Goal: Information Seeking & Learning: Understand process/instructions

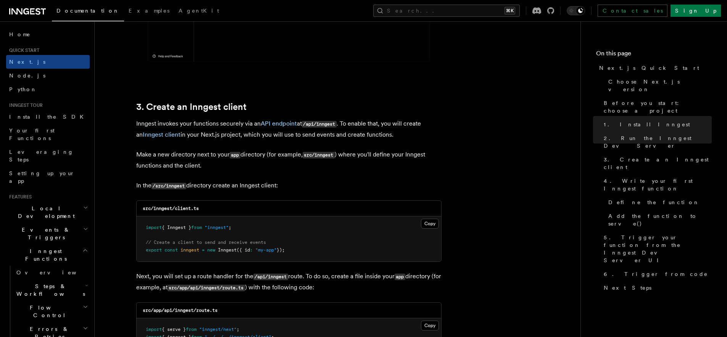
scroll to position [849, 0]
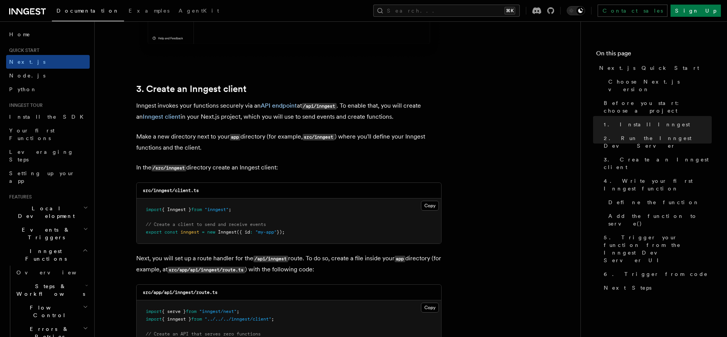
click at [143, 191] on code "src/inngest/client.ts" at bounding box center [171, 190] width 56 height 5
drag, startPoint x: 143, startPoint y: 191, endPoint x: 213, endPoint y: 190, distance: 70.3
click at [213, 190] on div "src/inngest/client.ts" at bounding box center [289, 191] width 305 height 16
click at [215, 191] on div "src/inngest/client.ts" at bounding box center [289, 191] width 305 height 16
drag, startPoint x: 215, startPoint y: 191, endPoint x: 166, endPoint y: 186, distance: 49.6
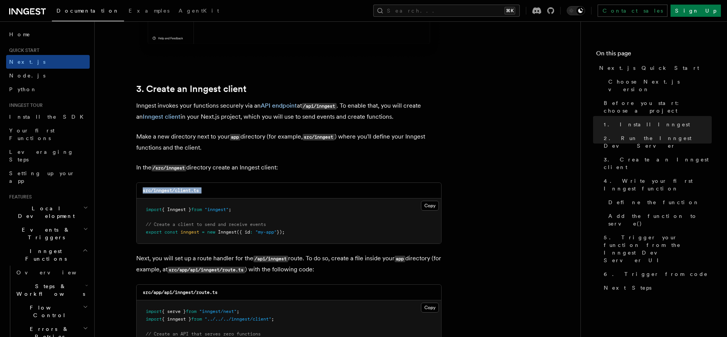
click at [166, 186] on div "src/inngest/client.ts" at bounding box center [289, 191] width 305 height 16
drag, startPoint x: 165, startPoint y: 186, endPoint x: 175, endPoint y: 165, distance: 22.7
click at [165, 186] on div "src/inngest/client.ts" at bounding box center [289, 191] width 305 height 16
click at [194, 104] on p "Inngest invokes your functions securely via an API endpoint at /api/inngest . T…" at bounding box center [288, 111] width 305 height 22
drag, startPoint x: 194, startPoint y: 104, endPoint x: 236, endPoint y: 105, distance: 42.0
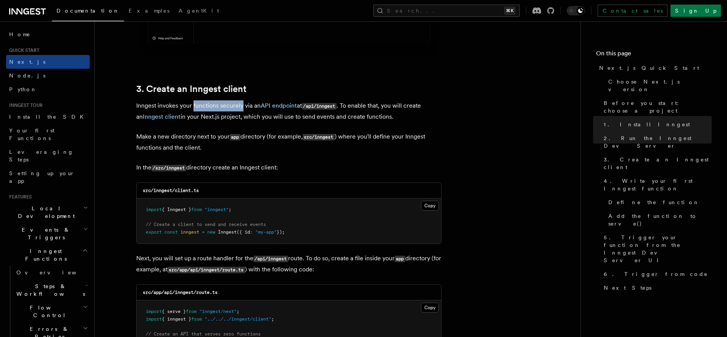
click at [236, 105] on p "Inngest invokes your functions securely via an API endpoint at /api/inngest . T…" at bounding box center [288, 111] width 305 height 22
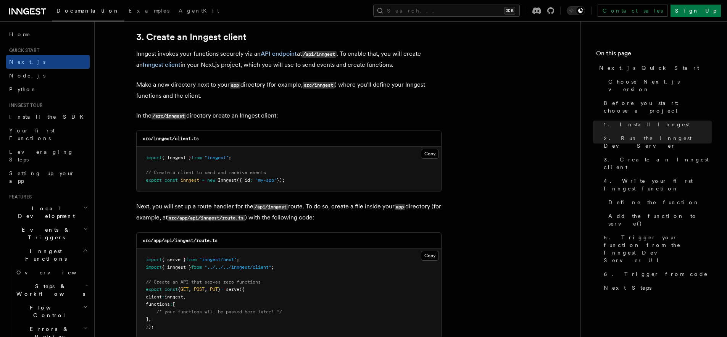
scroll to position [902, 0]
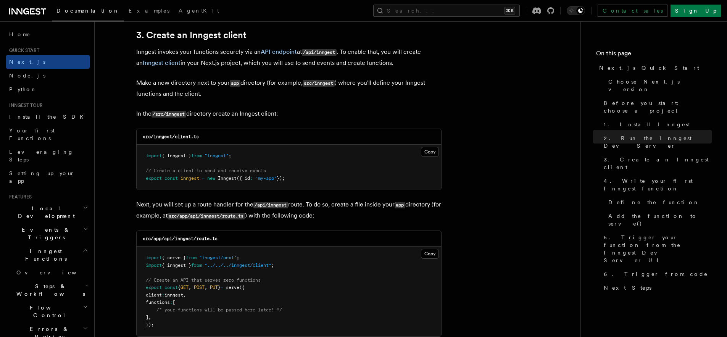
drag, startPoint x: 141, startPoint y: 137, endPoint x: 315, endPoint y: 183, distance: 180.1
click at [315, 183] on div "src/inngest/client.ts Copy Copied import { Inngest } from "inngest" ; // Create…" at bounding box center [288, 159] width 305 height 61
click at [315, 183] on pre "import { Inngest } from "inngest" ; // Create a client to send and receive even…" at bounding box center [289, 167] width 305 height 45
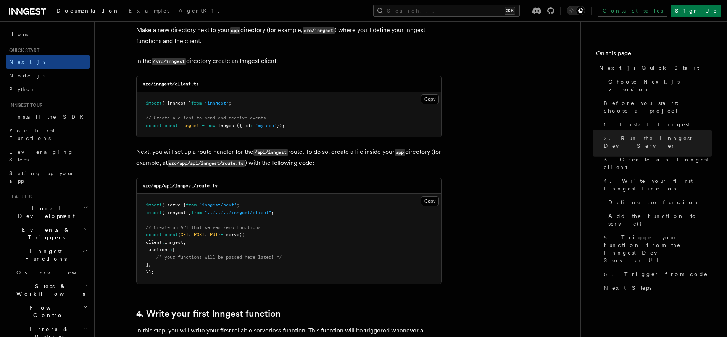
scroll to position [967, 0]
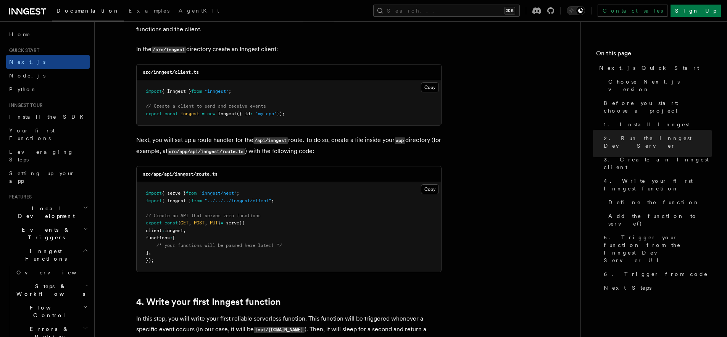
click at [145, 176] on code "src/app/api/inngest/route.ts" at bounding box center [180, 173] width 75 height 5
click at [161, 176] on code "src/app/api/inngest/route.ts" at bounding box center [180, 173] width 75 height 5
click at [170, 176] on code "src/app/api/inngest/route.ts" at bounding box center [180, 173] width 75 height 5
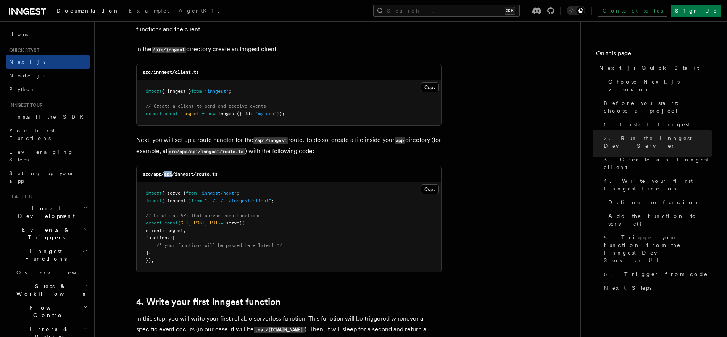
click at [170, 176] on code "src/app/api/inngest/route.ts" at bounding box center [180, 173] width 75 height 5
click at [187, 176] on code "src/app/api/inngest/route.ts" at bounding box center [180, 173] width 75 height 5
click at [211, 176] on code "src/app/api/inngest/route.ts" at bounding box center [180, 173] width 75 height 5
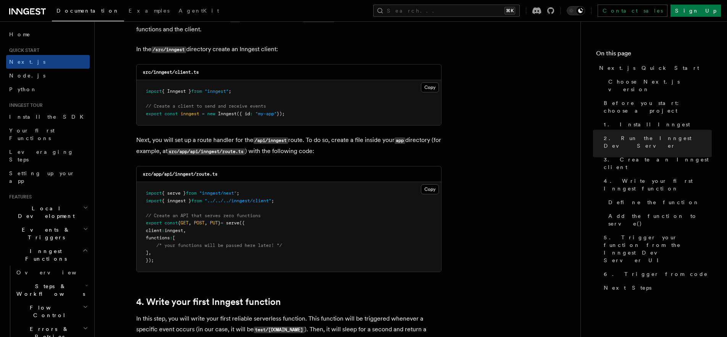
click at [168, 137] on p "Next, you will set up a route handler for the /api/inngest route. To do so, cre…" at bounding box center [288, 146] width 305 height 22
drag, startPoint x: 169, startPoint y: 137, endPoint x: 231, endPoint y: 139, distance: 61.5
click at [231, 139] on p "Next, you will set up a route handler for the /api/inngest route. To do so, cre…" at bounding box center [288, 146] width 305 height 22
click at [239, 140] on p "Next, you will set up a route handler for the /api/inngest route. To do so, cre…" at bounding box center [288, 146] width 305 height 22
click at [313, 141] on p "Next, you will set up a route handler for the /api/inngest route. To do so, cre…" at bounding box center [288, 146] width 305 height 22
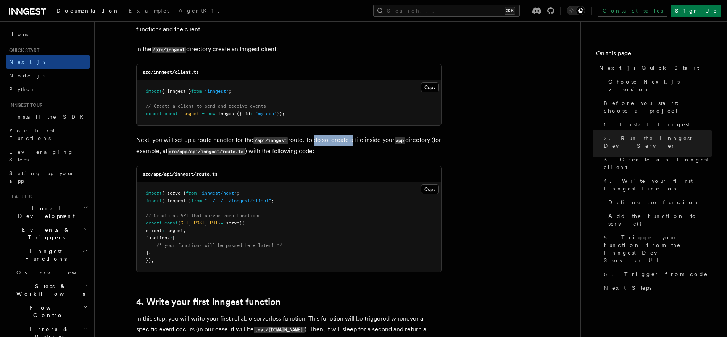
drag, startPoint x: 313, startPoint y: 141, endPoint x: 350, endPoint y: 142, distance: 36.7
click at [350, 142] on p "Next, you will set up a route handler for the /api/inngest route. To do so, cre…" at bounding box center [288, 146] width 305 height 22
click at [379, 140] on p "Next, you will set up a route handler for the /api/inngest route. To do so, cre…" at bounding box center [288, 146] width 305 height 22
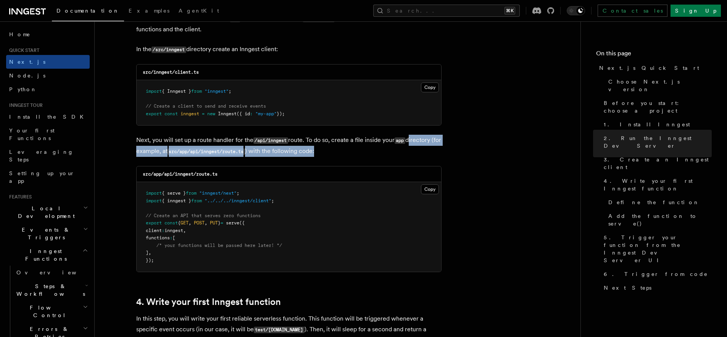
drag, startPoint x: 410, startPoint y: 142, endPoint x: 416, endPoint y: 157, distance: 15.8
click at [416, 157] on p "Next, you will set up a route handler for the /api/inngest route. To do so, cre…" at bounding box center [288, 146] width 305 height 22
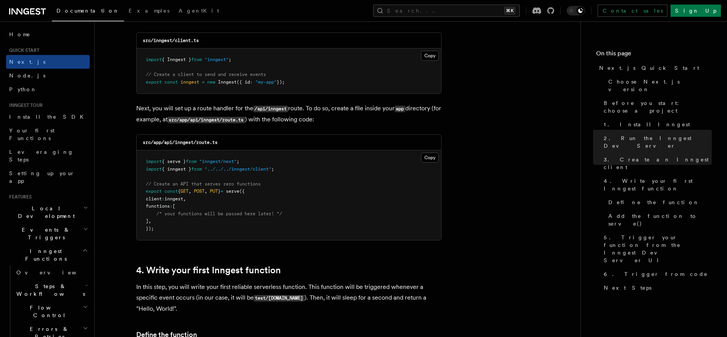
scroll to position [1005, 0]
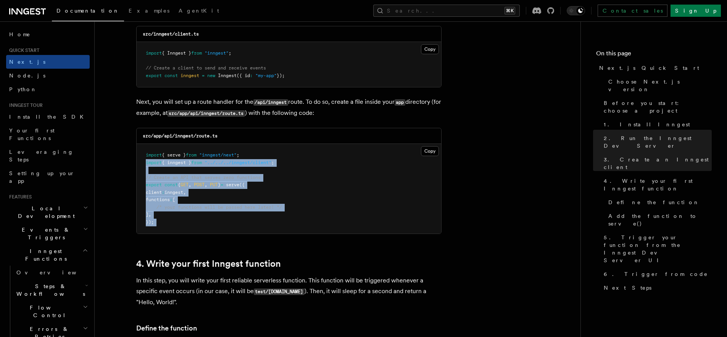
drag, startPoint x: 236, startPoint y: 236, endPoint x: 128, endPoint y: 161, distance: 131.0
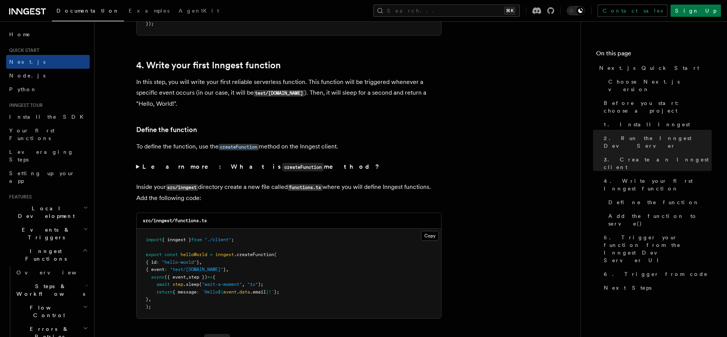
scroll to position [1257, 0]
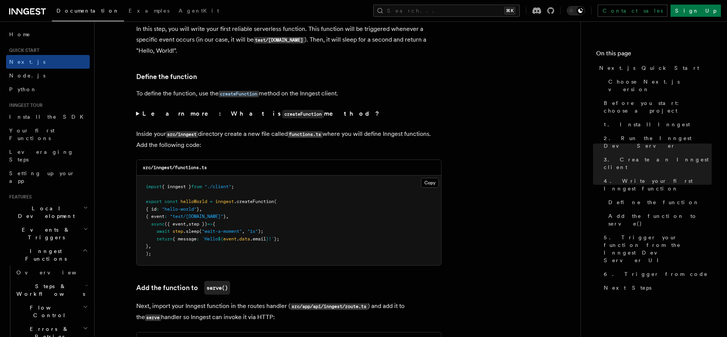
click at [245, 201] on span ".createFunction" at bounding box center [254, 201] width 40 height 5
click at [200, 215] on pre "import { inngest } from "./client" ; export const helloWorld = inngest .createF…" at bounding box center [289, 221] width 305 height 90
click at [190, 223] on pre "import { inngest } from "./client" ; export const helloWorld = inngest .createF…" at bounding box center [289, 221] width 305 height 90
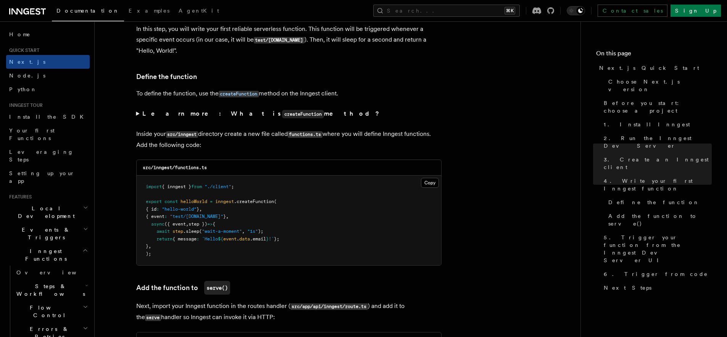
click at [182, 219] on span ""test/[DOMAIN_NAME]"" at bounding box center [196, 216] width 53 height 5
drag, startPoint x: 182, startPoint y: 219, endPoint x: 220, endPoint y: 219, distance: 37.8
click at [220, 219] on span ""test/[DOMAIN_NAME]"" at bounding box center [196, 216] width 53 height 5
click at [218, 241] on span "`Hello" at bounding box center [210, 238] width 16 height 5
click at [187, 241] on span "{ message" at bounding box center [185, 238] width 24 height 5
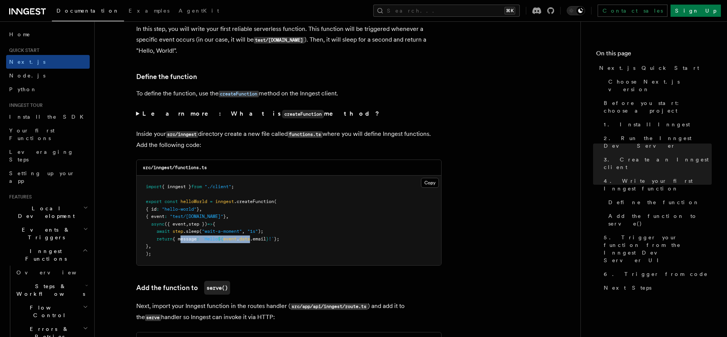
drag, startPoint x: 187, startPoint y: 241, endPoint x: 260, endPoint y: 241, distance: 72.9
click at [253, 242] on span "return { message : `Hello ${ event . data .email } !` };" at bounding box center [213, 238] width 134 height 5
click at [304, 245] on pre "import { inngest } from "./client" ; export const helloWorld = inngest .createF…" at bounding box center [289, 221] width 305 height 90
drag, startPoint x: 298, startPoint y: 242, endPoint x: 222, endPoint y: 234, distance: 76.5
click at [222, 234] on pre "import { inngest } from "./client" ; export const helloWorld = inngest .createF…" at bounding box center [289, 221] width 305 height 90
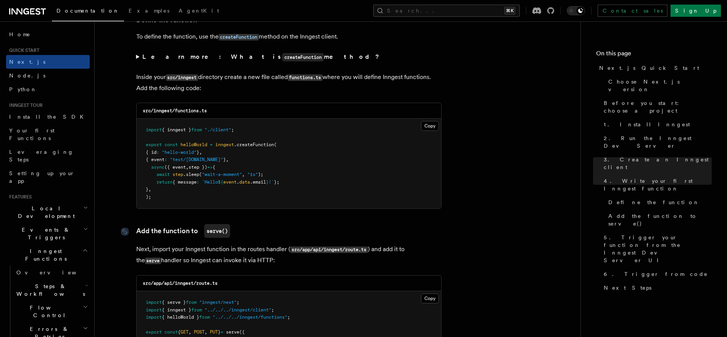
click at [156, 231] on link "Add the function to serve()" at bounding box center [183, 231] width 94 height 14
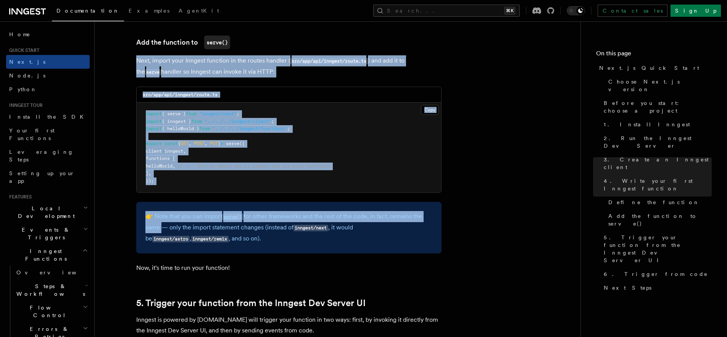
scroll to position [1503, 0]
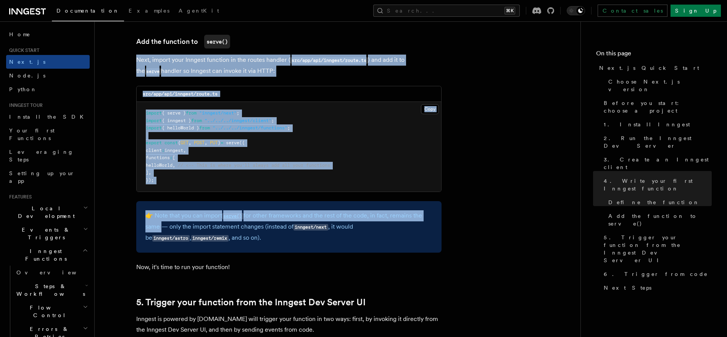
click at [249, 67] on p "Next, import your Inngest function in the routes handler ( src/app/api/inngest/…" at bounding box center [288, 66] width 305 height 22
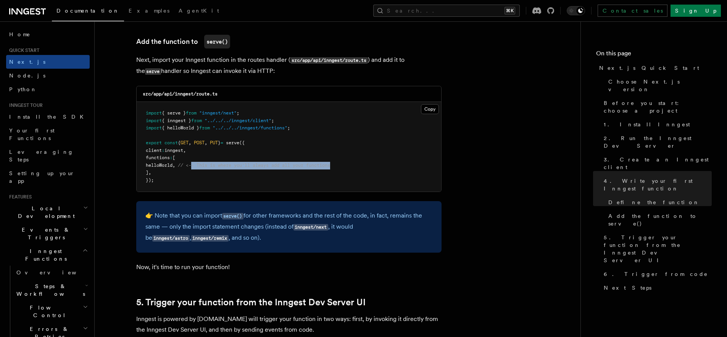
drag, startPoint x: 203, startPoint y: 168, endPoint x: 367, endPoint y: 171, distance: 164.2
click at [367, 171] on pre "import { serve } from "inngest/next" ; import { inngest } from "../../../innges…" at bounding box center [289, 147] width 305 height 90
click at [359, 169] on pre "import { serve } from "inngest/next" ; import { inngest } from "../../../innges…" at bounding box center [289, 147] width 305 height 90
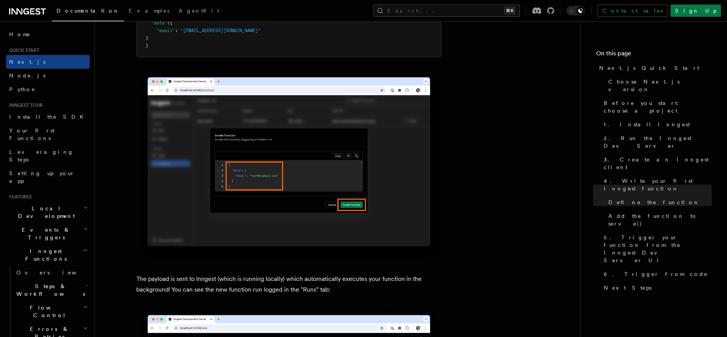
scroll to position [2427, 0]
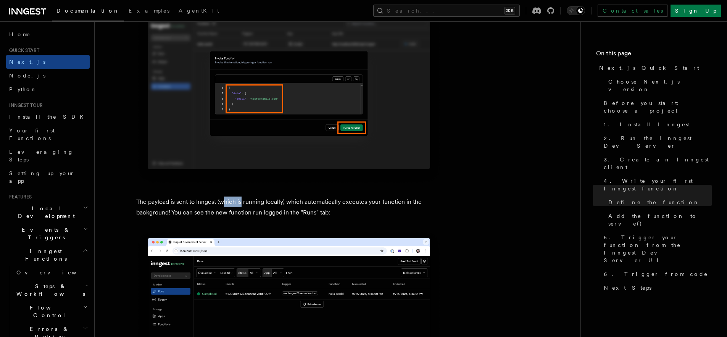
drag, startPoint x: 249, startPoint y: 211, endPoint x: 260, endPoint y: 212, distance: 11.6
click at [255, 212] on p "The payload is sent to Inngest (which is running locally) which automatically e…" at bounding box center [288, 207] width 305 height 21
click at [261, 212] on p "The payload is sent to Inngest (which is running locally) which automatically e…" at bounding box center [288, 207] width 305 height 21
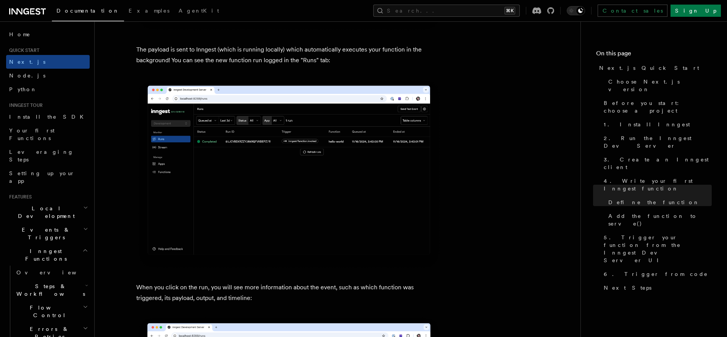
scroll to position [2728, 0]
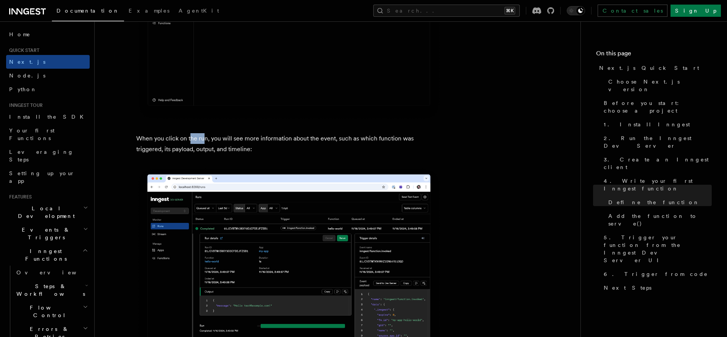
drag, startPoint x: 190, startPoint y: 140, endPoint x: 213, endPoint y: 148, distance: 24.0
click at [211, 147] on p "When you click on the run, you will see more information about the event, such …" at bounding box center [288, 143] width 305 height 21
click at [213, 148] on p "When you click on the run, you will see more information about the event, such …" at bounding box center [288, 143] width 305 height 21
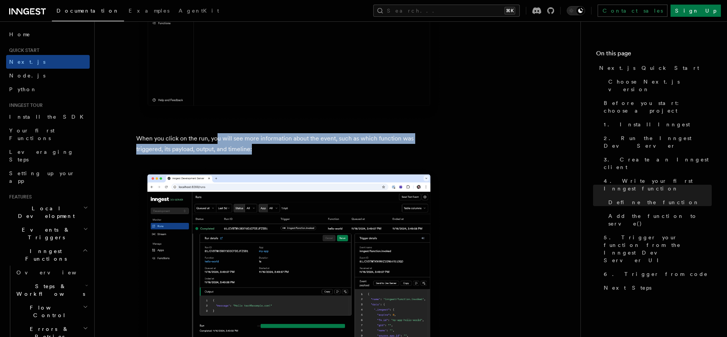
drag, startPoint x: 231, startPoint y: 148, endPoint x: 215, endPoint y: 140, distance: 17.8
click at [216, 140] on p "When you click on the run, you will see more information about the event, such …" at bounding box center [288, 143] width 305 height 21
click at [215, 140] on p "When you click on the run, you will see more information about the event, such …" at bounding box center [288, 143] width 305 height 21
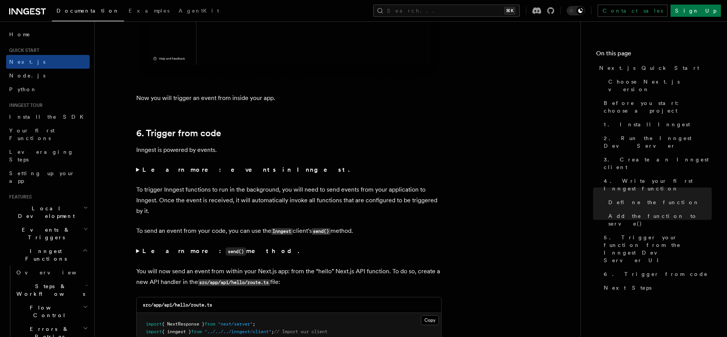
scroll to position [3931, 0]
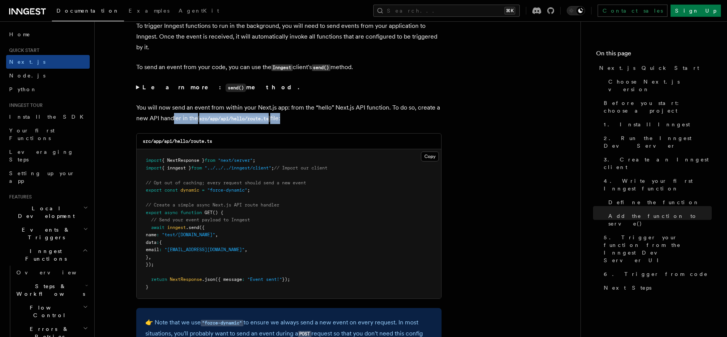
drag, startPoint x: 220, startPoint y: 132, endPoint x: 173, endPoint y: 124, distance: 48.1
click at [172, 124] on p "You will now send an event from within your Next.js app: from the “hello” Next.…" at bounding box center [288, 113] width 305 height 22
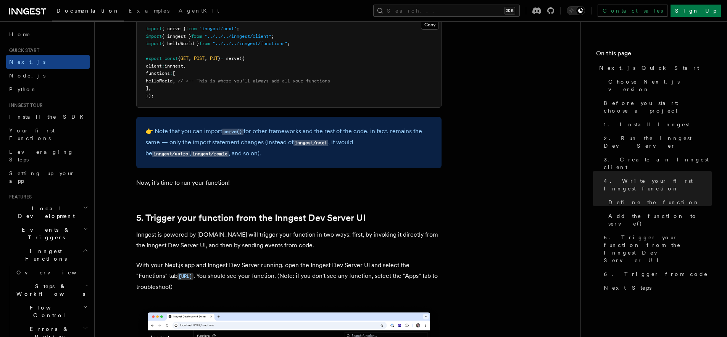
scroll to position [1342, 0]
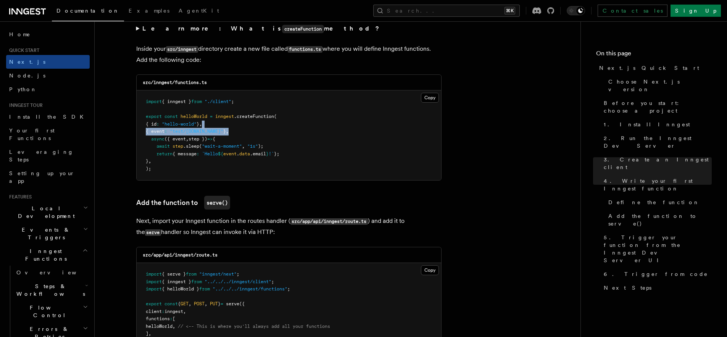
drag, startPoint x: 276, startPoint y: 134, endPoint x: 194, endPoint y: 104, distance: 87.3
click at [203, 108] on pre "import { inngest } from "./client" ; export const helloWorld = inngest .createF…" at bounding box center [289, 135] width 305 height 90
click at [187, 103] on span "{ inngest }" at bounding box center [176, 101] width 29 height 5
click at [197, 118] on span "helloWorld" at bounding box center [194, 116] width 27 height 5
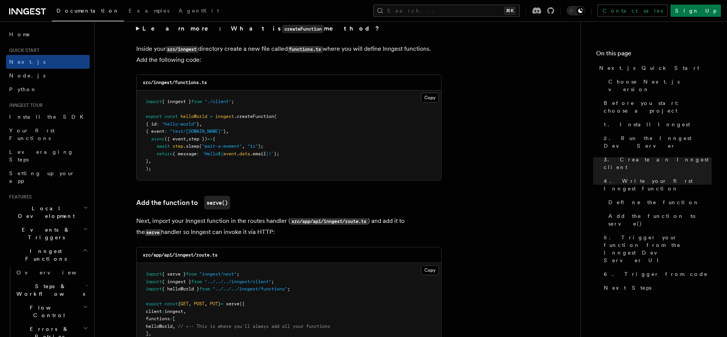
click at [211, 144] on pre "import { inngest } from "./client" ; export const helloWorld = inngest .createF…" at bounding box center [289, 135] width 305 height 90
click at [194, 82] on code "src/inngest/functions.ts" at bounding box center [175, 82] width 64 height 5
click at [194, 83] on code "src/inngest/functions.ts" at bounding box center [175, 82] width 64 height 5
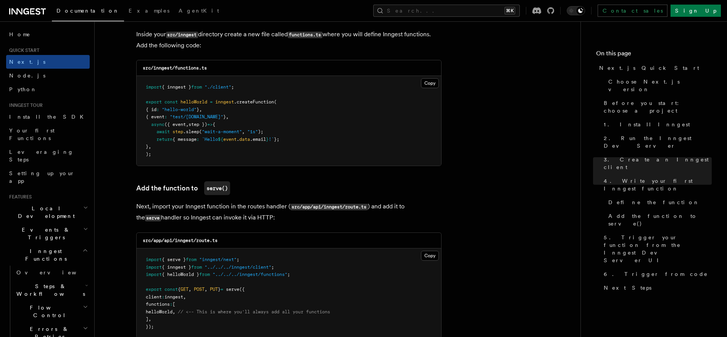
click at [195, 119] on span ""test/[DOMAIN_NAME]"" at bounding box center [196, 116] width 53 height 5
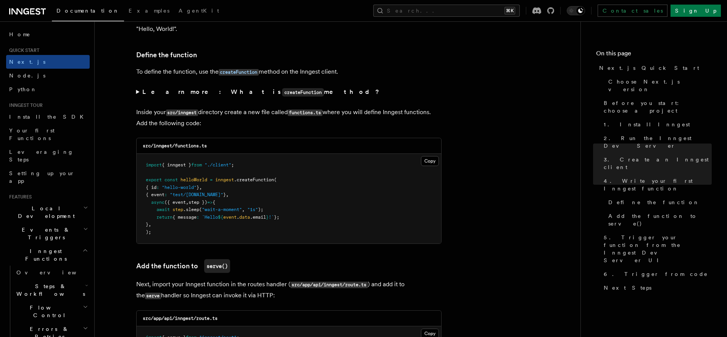
scroll to position [1320, 0]
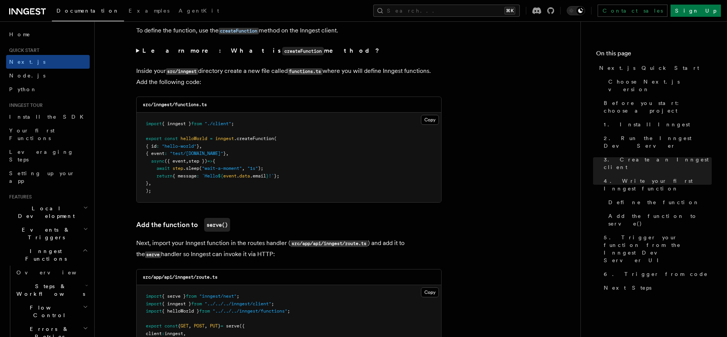
click at [159, 107] on code "src/inngest/functions.ts" at bounding box center [175, 104] width 64 height 5
click at [175, 115] on pre "import { inngest } from "./client" ; export const helloWorld = inngest .createF…" at bounding box center [289, 158] width 305 height 90
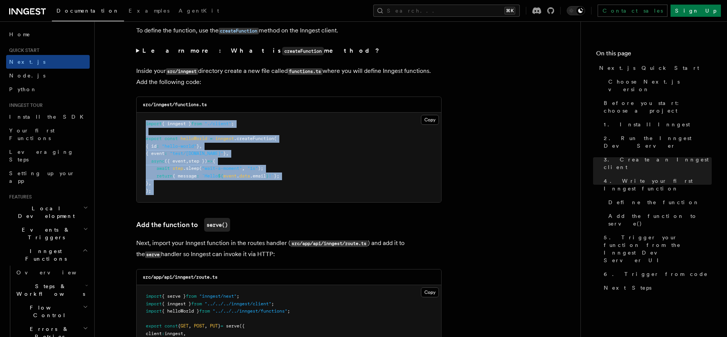
drag, startPoint x: 175, startPoint y: 115, endPoint x: 223, endPoint y: 190, distance: 88.6
click at [223, 190] on pre "import { inngest } from "./client" ; export const helloWorld = inngest .createF…" at bounding box center [289, 158] width 305 height 90
drag, startPoint x: 223, startPoint y: 189, endPoint x: 131, endPoint y: 123, distance: 113.4
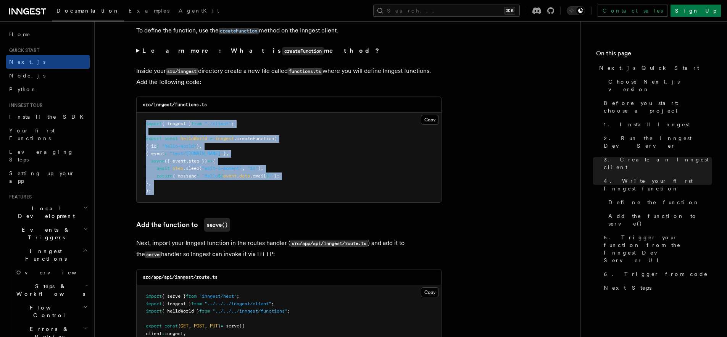
drag, startPoint x: 131, startPoint y: 123, endPoint x: 196, endPoint y: 183, distance: 88.3
click at [196, 183] on pre "import { inngest } from "./client" ; export const helloWorld = inngest .createF…" at bounding box center [289, 158] width 305 height 90
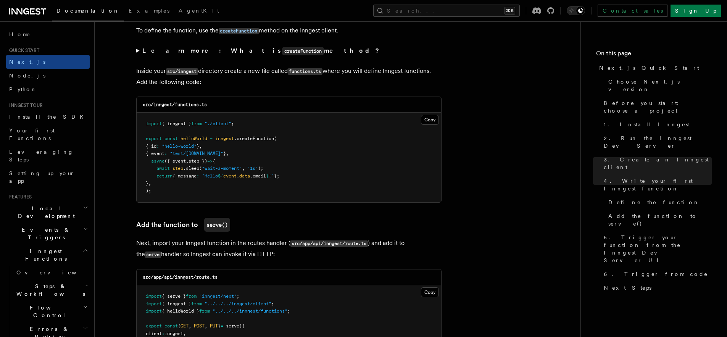
click at [162, 107] on code "src/inngest/functions.ts" at bounding box center [175, 104] width 64 height 5
click at [161, 107] on code "src/inngest/functions.ts" at bounding box center [175, 104] width 64 height 5
click at [146, 124] on span "import" at bounding box center [154, 123] width 16 height 5
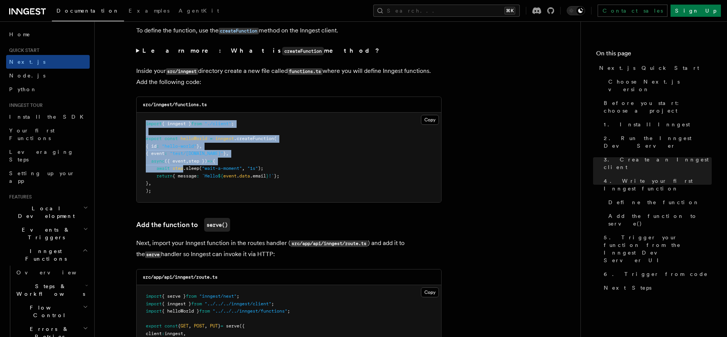
drag, startPoint x: 145, startPoint y: 124, endPoint x: 182, endPoint y: 177, distance: 64.6
click at [180, 175] on code "import { inngest } from "./client" ; export const helloWorld = inngest .createF…" at bounding box center [213, 157] width 134 height 73
click at [182, 178] on span "{ message" at bounding box center [185, 175] width 24 height 5
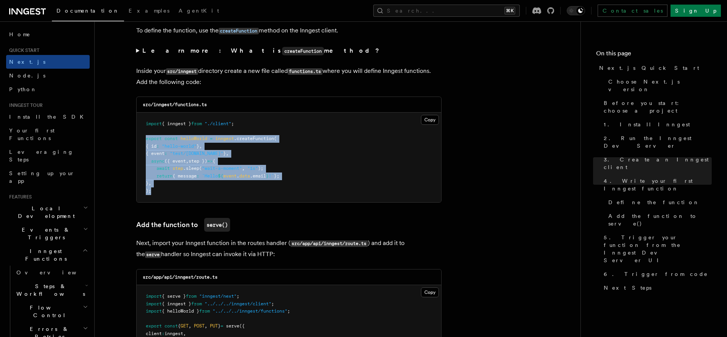
drag, startPoint x: 191, startPoint y: 195, endPoint x: 140, endPoint y: 139, distance: 76.0
click at [140, 139] on pre "import { inngest } from "./client" ; export const helloWorld = inngest .createF…" at bounding box center [289, 158] width 305 height 90
click at [150, 144] on pre "import { inngest } from "./client" ; export const helloWorld = inngest .createF…" at bounding box center [289, 158] width 305 height 90
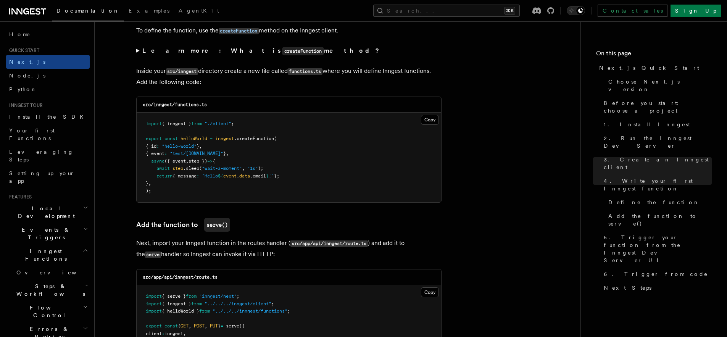
click at [147, 129] on pre "import { inngest } from "./client" ; export const helloWorld = inngest .createF…" at bounding box center [289, 158] width 305 height 90
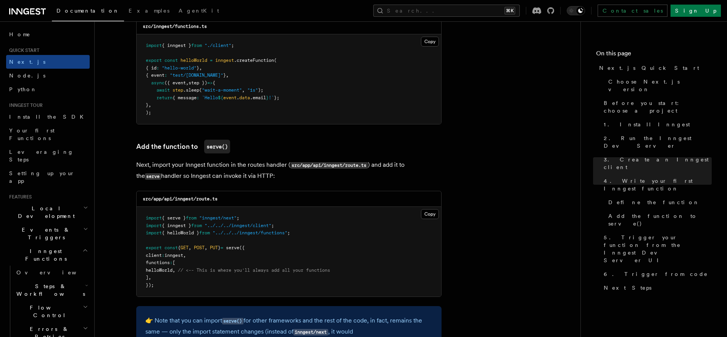
scroll to position [1442, 0]
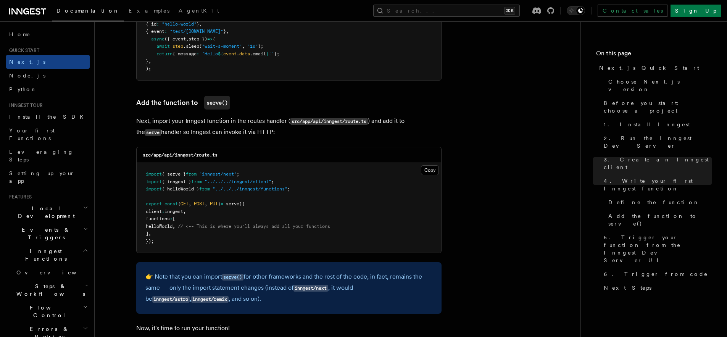
click at [158, 158] on code "src/app/api/inngest/route.ts" at bounding box center [180, 154] width 75 height 5
click at [169, 157] on code "src/app/api/inngest/route.ts" at bounding box center [180, 154] width 75 height 5
click at [184, 158] on code "src/app/api/inngest/route.ts" at bounding box center [180, 154] width 75 height 5
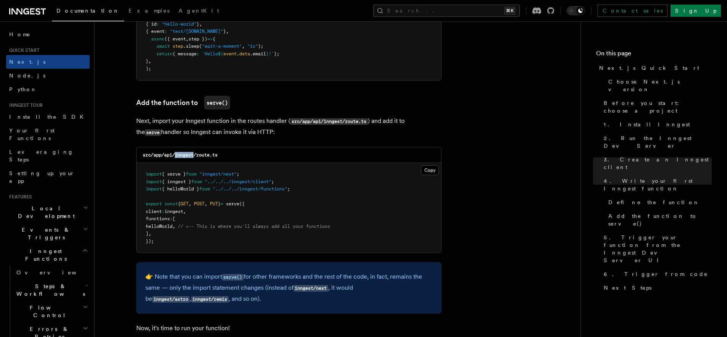
click at [184, 158] on code "src/app/api/inngest/route.ts" at bounding box center [180, 154] width 75 height 5
click at [207, 155] on code "src/app/api/inngest/route.ts" at bounding box center [180, 154] width 75 height 5
click at [151, 175] on span "import" at bounding box center [154, 173] width 16 height 5
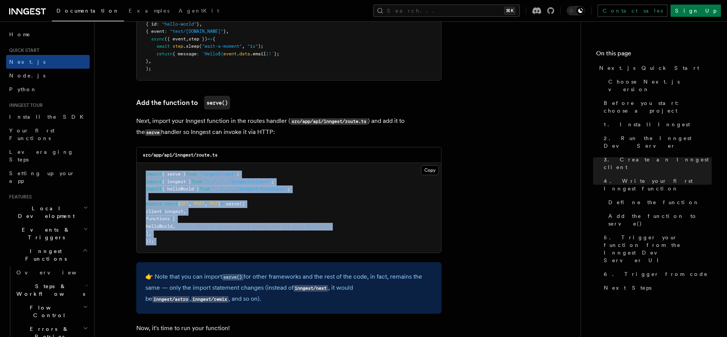
drag, startPoint x: 151, startPoint y: 175, endPoint x: 203, endPoint y: 245, distance: 87.0
click at [203, 245] on pre "import { serve } from "inngest/next" ; import { inngest } from "../../../innges…" at bounding box center [289, 208] width 305 height 90
click at [201, 241] on pre "import { serve } from "inngest/next" ; import { inngest } from "../../../innges…" at bounding box center [289, 208] width 305 height 90
drag, startPoint x: 201, startPoint y: 241, endPoint x: 137, endPoint y: 176, distance: 91.2
click at [137, 176] on pre "import { serve } from "inngest/next" ; import { inngest } from "../../../innges…" at bounding box center [289, 208] width 305 height 90
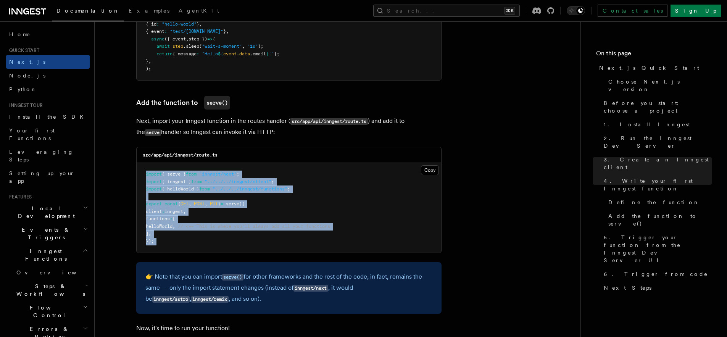
click at [137, 176] on pre "import { serve } from "inngest/next" ; import { inngest } from "../../../innges…" at bounding box center [289, 208] width 305 height 90
drag, startPoint x: 142, startPoint y: 179, endPoint x: 196, endPoint y: 238, distance: 80.0
click at [196, 238] on pre "import { serve } from "inngest/next" ; import { inngest } from "../../../innges…" at bounding box center [289, 208] width 305 height 90
click at [196, 239] on pre "import { serve } from "inngest/next" ; import { inngest } from "../../../innges…" at bounding box center [289, 208] width 305 height 90
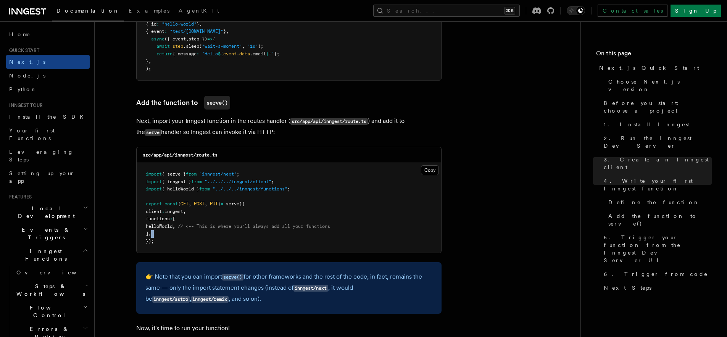
click at [195, 239] on pre "import { serve } from "inngest/next" ; import { inngest } from "../../../innges…" at bounding box center [289, 208] width 305 height 90
click at [199, 247] on pre "import { serve } from "inngest/next" ; import { inngest } from "../../../innges…" at bounding box center [289, 208] width 305 height 90
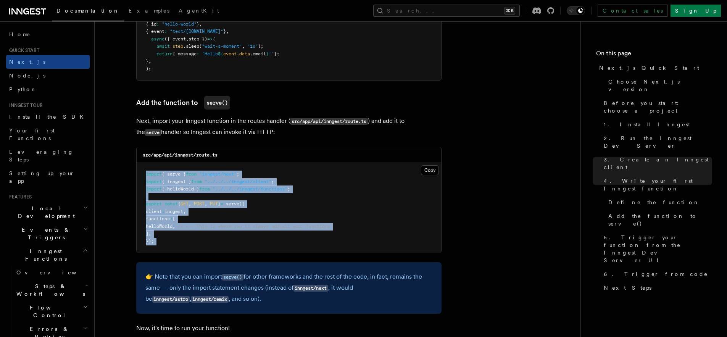
drag, startPoint x: 199, startPoint y: 247, endPoint x: 139, endPoint y: 174, distance: 93.8
click at [139, 174] on pre "import { serve } from "inngest/next" ; import { inngest } from "../../../innges…" at bounding box center [289, 208] width 305 height 90
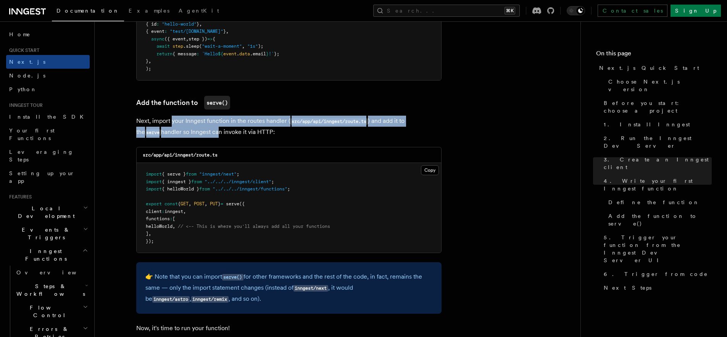
drag, startPoint x: 171, startPoint y: 121, endPoint x: 205, endPoint y: 136, distance: 36.8
click at [199, 135] on p "Next, import your Inngest function in the routes handler ( src/app/api/inngest/…" at bounding box center [288, 127] width 305 height 22
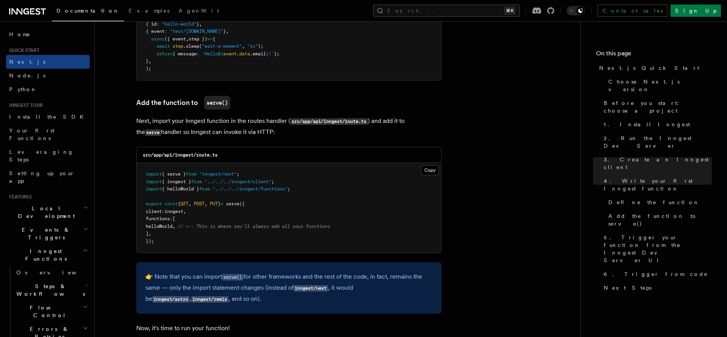
click at [205, 136] on p "Next, import your Inngest function in the routes handler ( src/app/api/inngest/…" at bounding box center [288, 127] width 305 height 22
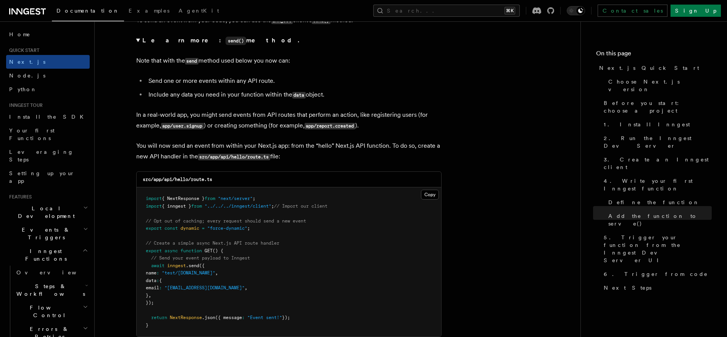
scroll to position [4026, 0]
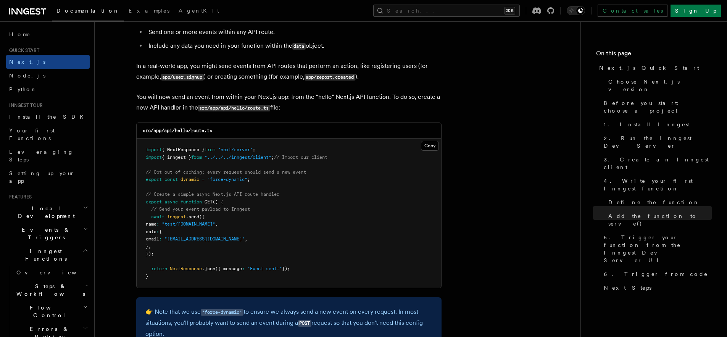
click at [185, 220] on span "inngest" at bounding box center [176, 216] width 19 height 5
click at [190, 220] on span ".send" at bounding box center [192, 216] width 13 height 5
click at [187, 227] on span ""test/[DOMAIN_NAME]"" at bounding box center [188, 223] width 53 height 5
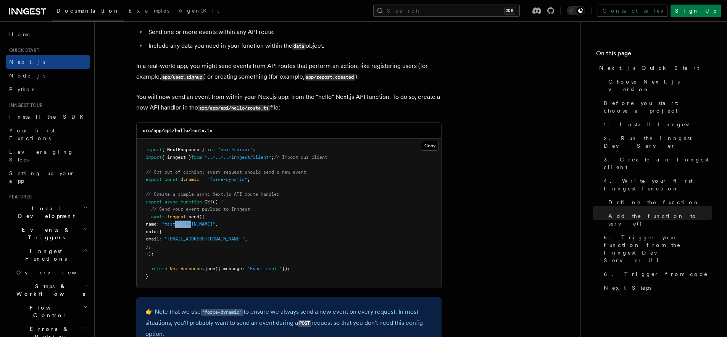
drag, startPoint x: 187, startPoint y: 228, endPoint x: 193, endPoint y: 228, distance: 5.7
click at [193, 227] on span ""test/[DOMAIN_NAME]"" at bounding box center [188, 223] width 53 height 5
click at [190, 232] on pre "import { NextResponse } from "next/server" ; import { inngest } from "../../../…" at bounding box center [289, 213] width 305 height 149
click at [185, 227] on span ""test/[DOMAIN_NAME]"" at bounding box center [188, 223] width 53 height 5
drag, startPoint x: 185, startPoint y: 230, endPoint x: 210, endPoint y: 229, distance: 24.8
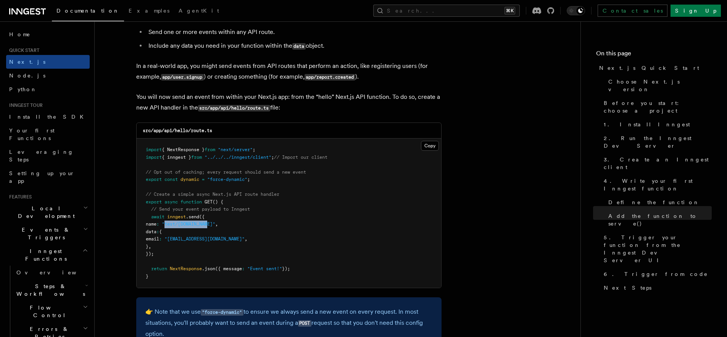
click at [210, 227] on span ""test/[DOMAIN_NAME]"" at bounding box center [188, 223] width 53 height 5
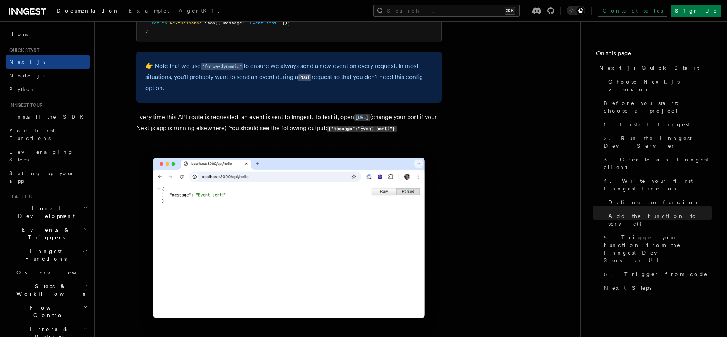
scroll to position [4122, 0]
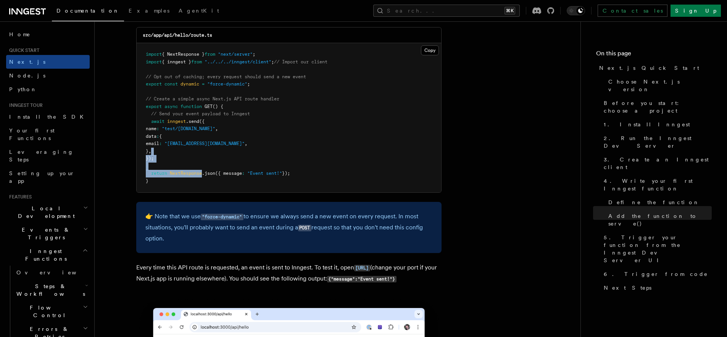
drag, startPoint x: 204, startPoint y: 179, endPoint x: 158, endPoint y: 138, distance: 61.7
click at [158, 139] on code "import { NextResponse } from "next/server" ; import { inngest } from "../../../…" at bounding box center [237, 118] width 182 height 132
click at [157, 138] on span "data" at bounding box center [151, 136] width 11 height 5
click at [178, 162] on pre "import { NextResponse } from "next/server" ; import { inngest } from "../../../…" at bounding box center [289, 117] width 305 height 149
click at [184, 166] on pre "import { NextResponse } from "next/server" ; import { inngest } from "../../../…" at bounding box center [289, 117] width 305 height 149
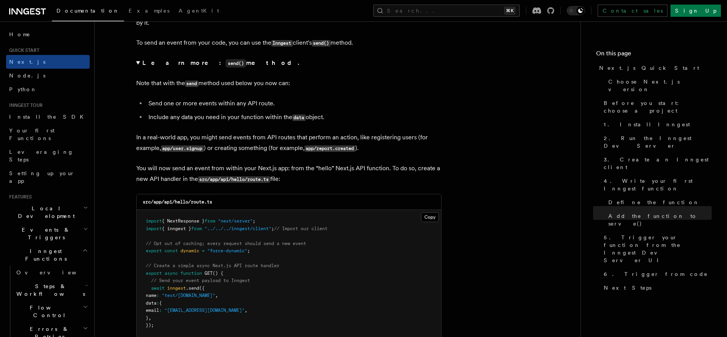
scroll to position [4024, 0]
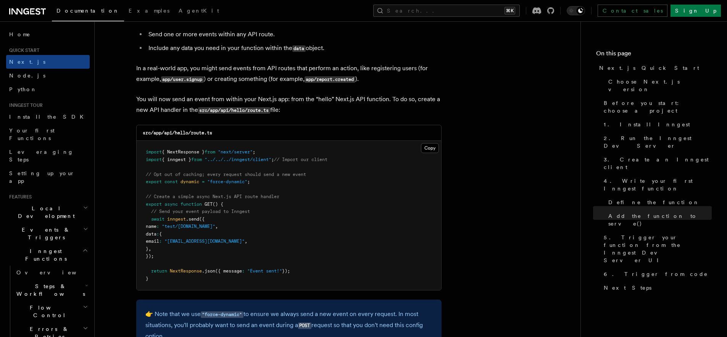
click at [190, 222] on span ".send" at bounding box center [192, 218] width 13 height 5
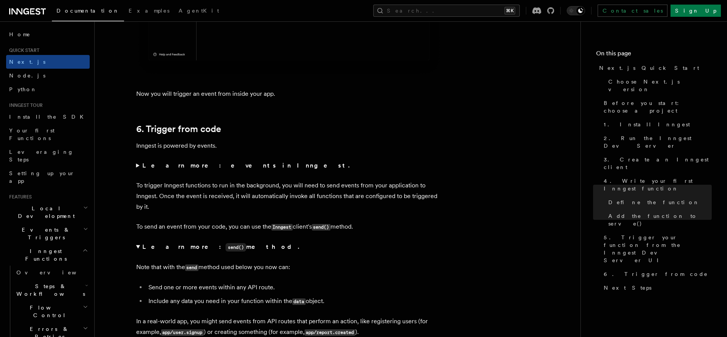
scroll to position [3827, 0]
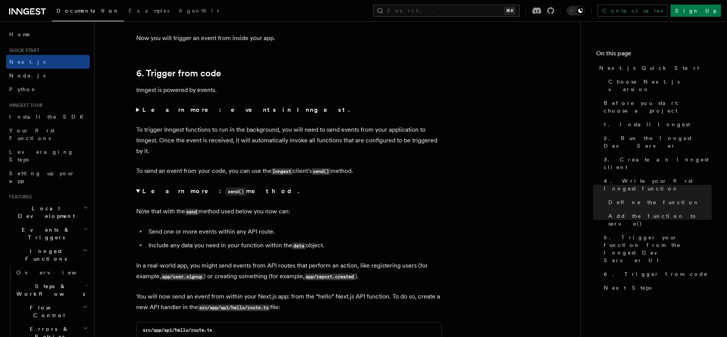
click at [229, 215] on p "Note that with the send method used below you now can:" at bounding box center [288, 211] width 305 height 11
drag, startPoint x: 231, startPoint y: 215, endPoint x: 244, endPoint y: 220, distance: 14.6
click at [244, 217] on p "Note that with the send method used below you now can:" at bounding box center [288, 211] width 305 height 11
click at [244, 222] on details "Learn more: send() method. Note that with the send method used below you now ca…" at bounding box center [288, 234] width 305 height 96
drag, startPoint x: 194, startPoint y: 228, endPoint x: 232, endPoint y: 236, distance: 38.5
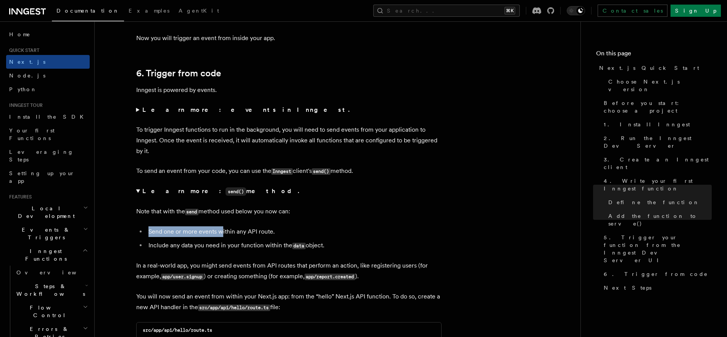
click at [225, 236] on details "Learn more: send() method. Note that with the send method used below you now ca…" at bounding box center [288, 234] width 305 height 96
click at [232, 236] on li "Send one or more events within any API route." at bounding box center [293, 231] width 295 height 11
drag, startPoint x: 223, startPoint y: 245, endPoint x: 255, endPoint y: 247, distance: 32.5
click at [250, 247] on li "Include any data you need in your function within the data object." at bounding box center [293, 245] width 295 height 11
click at [255, 247] on li "Include any data you need in your function within the data object." at bounding box center [293, 245] width 295 height 11
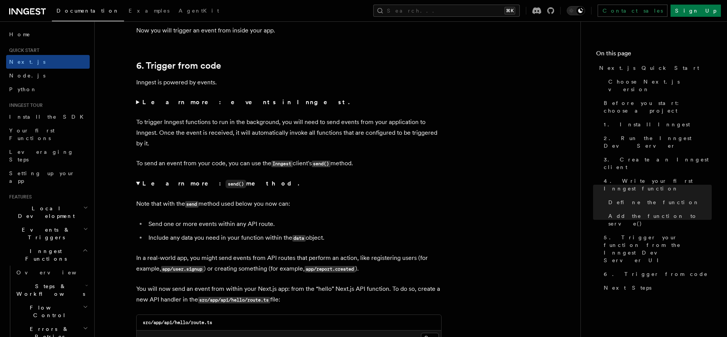
scroll to position [3841, 0]
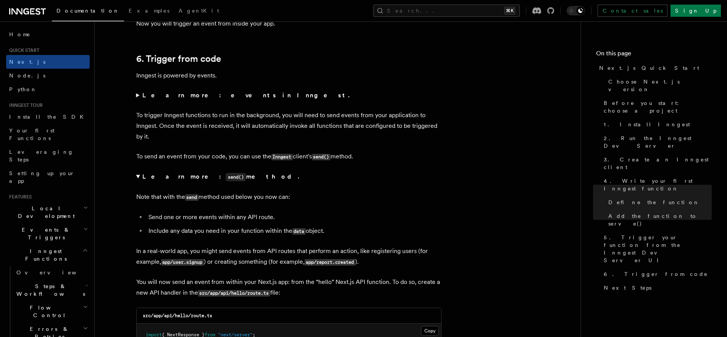
click at [197, 255] on p "In a real-world app, you might send events from API routes that perform an acti…" at bounding box center [288, 257] width 305 height 22
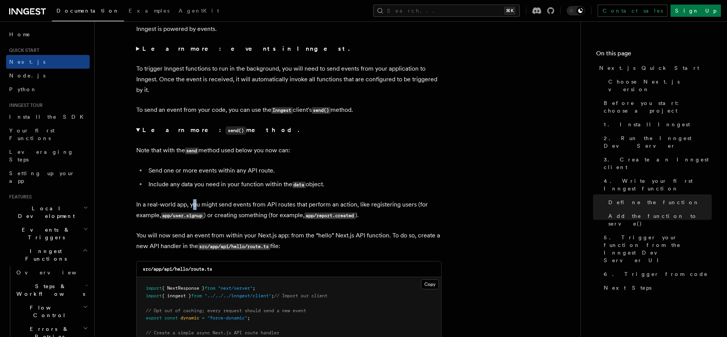
scroll to position [3889, 0]
click at [267, 237] on p "You will now send an event from within your Next.js app: from the “hello” Next.…" at bounding box center [288, 240] width 305 height 22
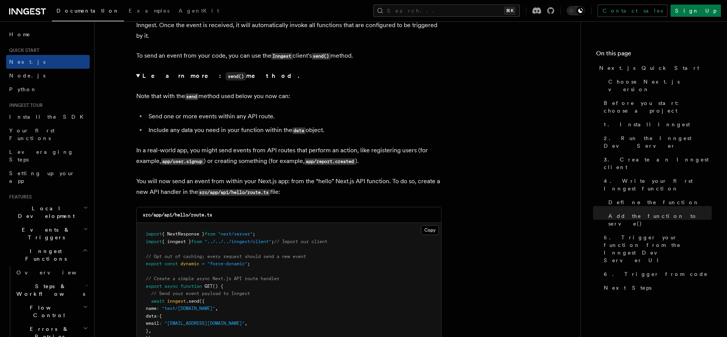
scroll to position [3944, 0]
click at [202, 243] on span "from" at bounding box center [196, 239] width 11 height 5
drag, startPoint x: 202, startPoint y: 246, endPoint x: 236, endPoint y: 246, distance: 34.7
click at [236, 243] on span "import { inngest } from "../../../inngest/client" ; // Import our client" at bounding box center [237, 239] width 182 height 5
click at [237, 243] on span ""../../../inngest/client"" at bounding box center [238, 239] width 67 height 5
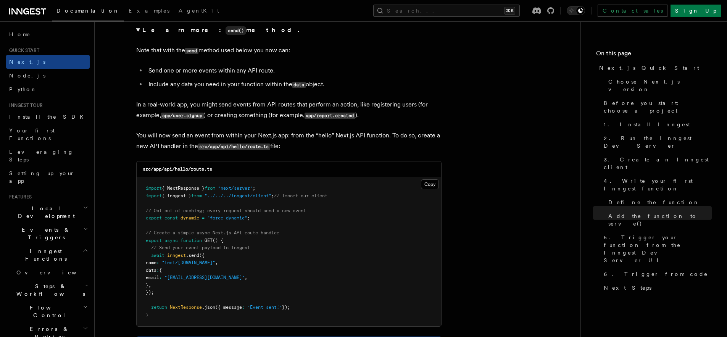
scroll to position [4018, 0]
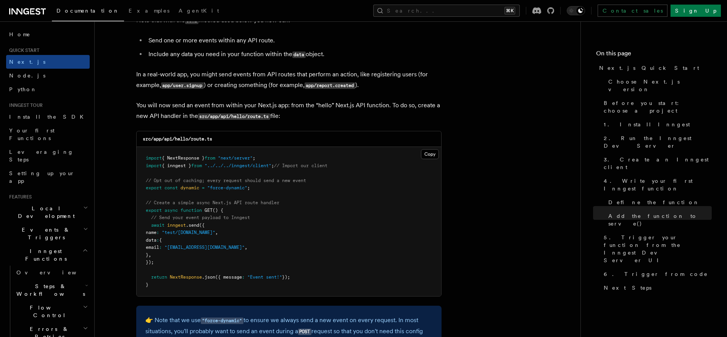
click at [197, 228] on span ".send" at bounding box center [192, 225] width 13 height 5
click at [184, 234] on span ""test/[DOMAIN_NAME]"" at bounding box center [188, 232] width 53 height 5
drag, startPoint x: 184, startPoint y: 234, endPoint x: 210, endPoint y: 235, distance: 26.0
click at [210, 235] on span ""test/[DOMAIN_NAME]"" at bounding box center [188, 232] width 53 height 5
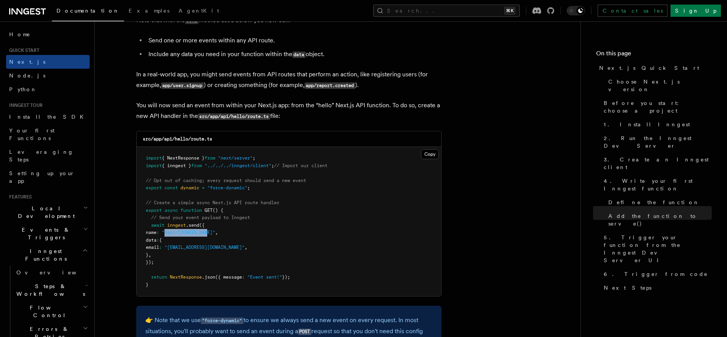
click at [210, 235] on span ""test/[DOMAIN_NAME]"" at bounding box center [188, 232] width 53 height 5
drag, startPoint x: 210, startPoint y: 235, endPoint x: 182, endPoint y: 236, distance: 28.3
click at [181, 235] on span ""test/[DOMAIN_NAME]"" at bounding box center [188, 232] width 53 height 5
drag, startPoint x: 181, startPoint y: 236, endPoint x: 211, endPoint y: 238, distance: 29.9
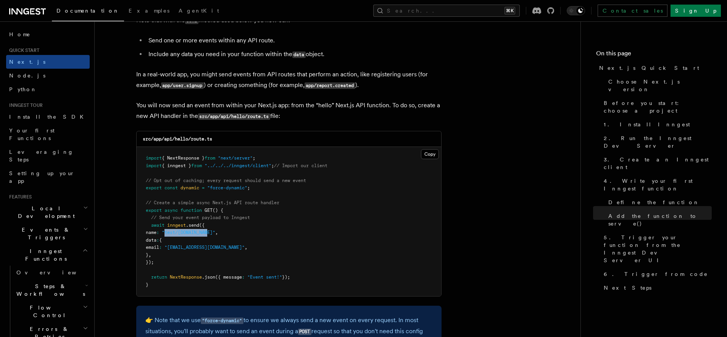
click at [211, 235] on span ""test/[DOMAIN_NAME]"" at bounding box center [188, 232] width 53 height 5
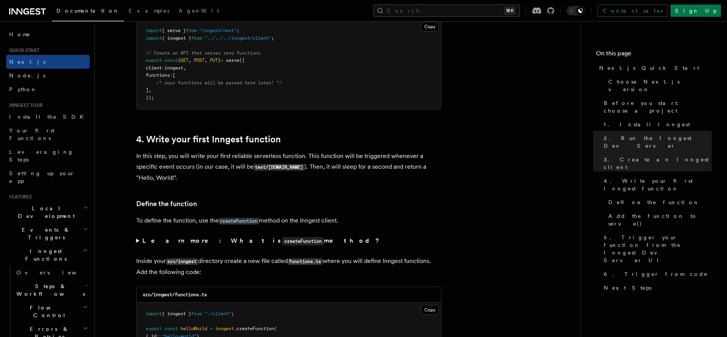
scroll to position [1307, 0]
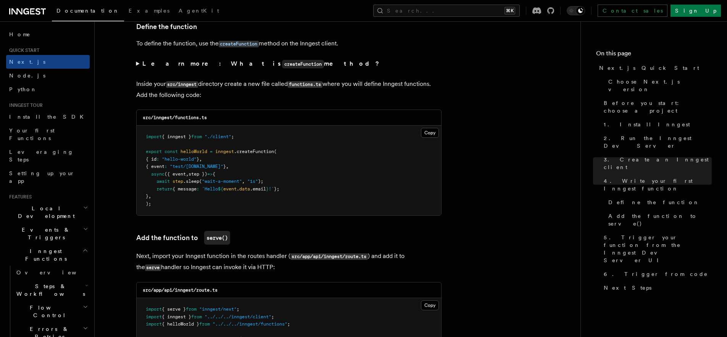
click at [29, 13] on icon at bounding box center [26, 11] width 6 height 6
